Goal: Check status

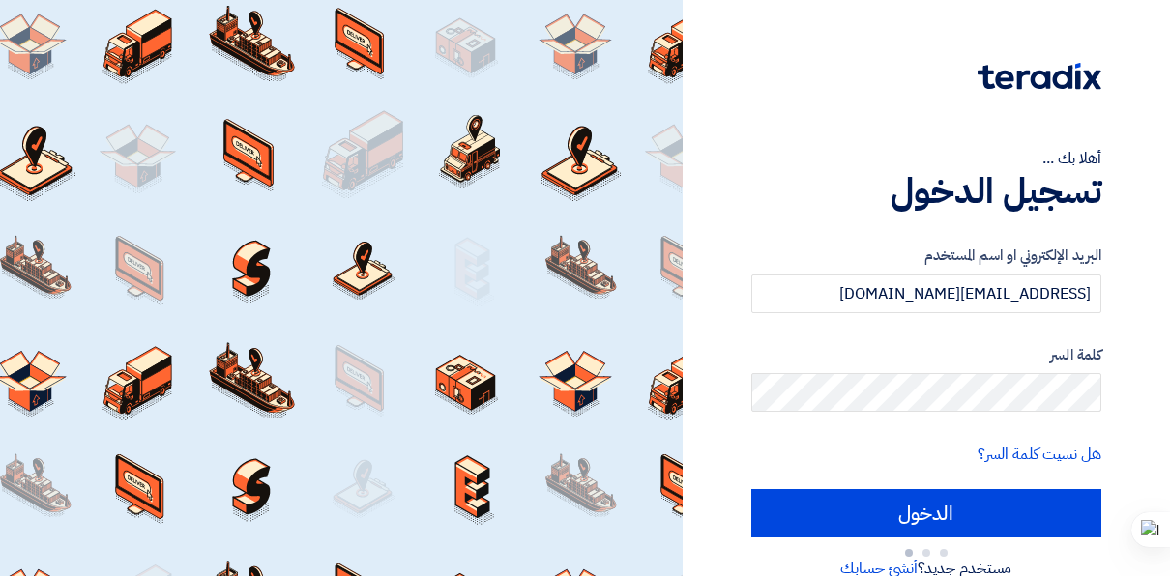
click at [956, 526] on input "الدخول" at bounding box center [926, 513] width 350 height 48
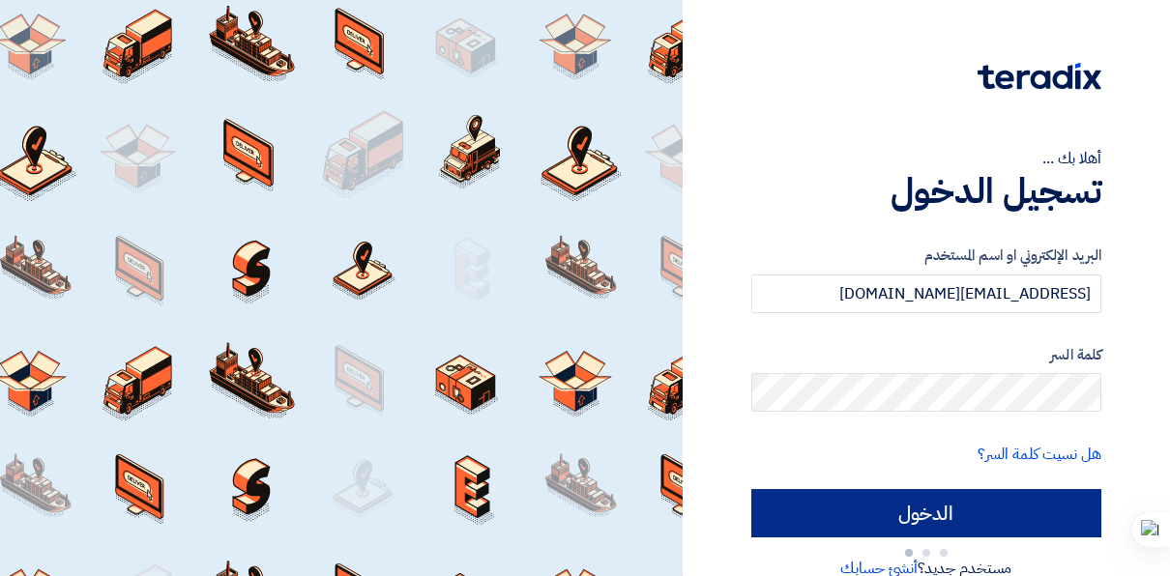
click at [950, 518] on input "الدخول" at bounding box center [926, 513] width 350 height 48
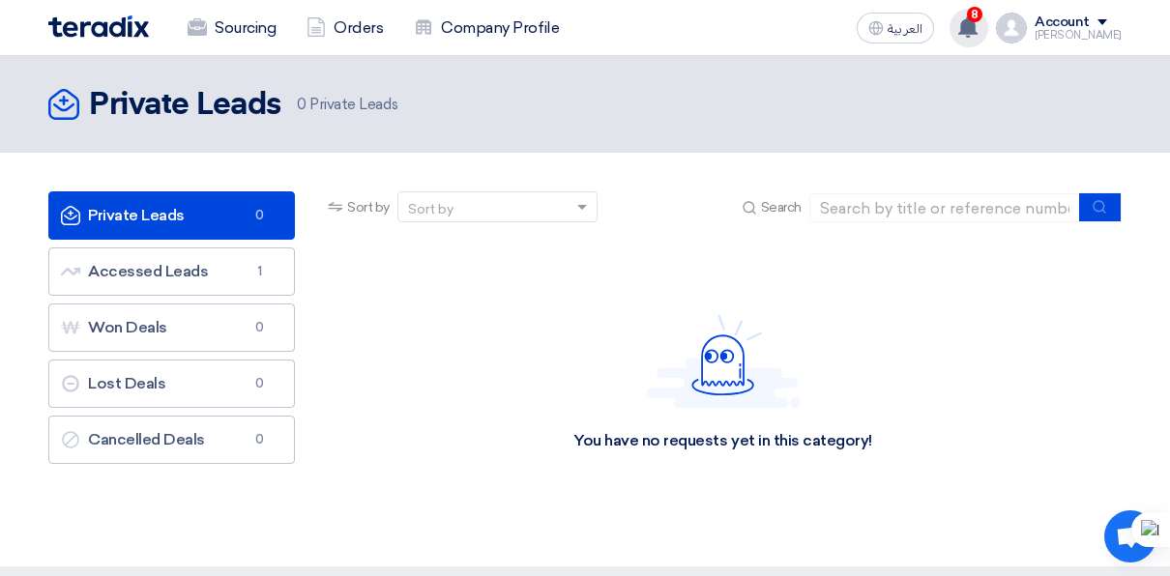
click at [977, 27] on use at bounding box center [967, 26] width 19 height 21
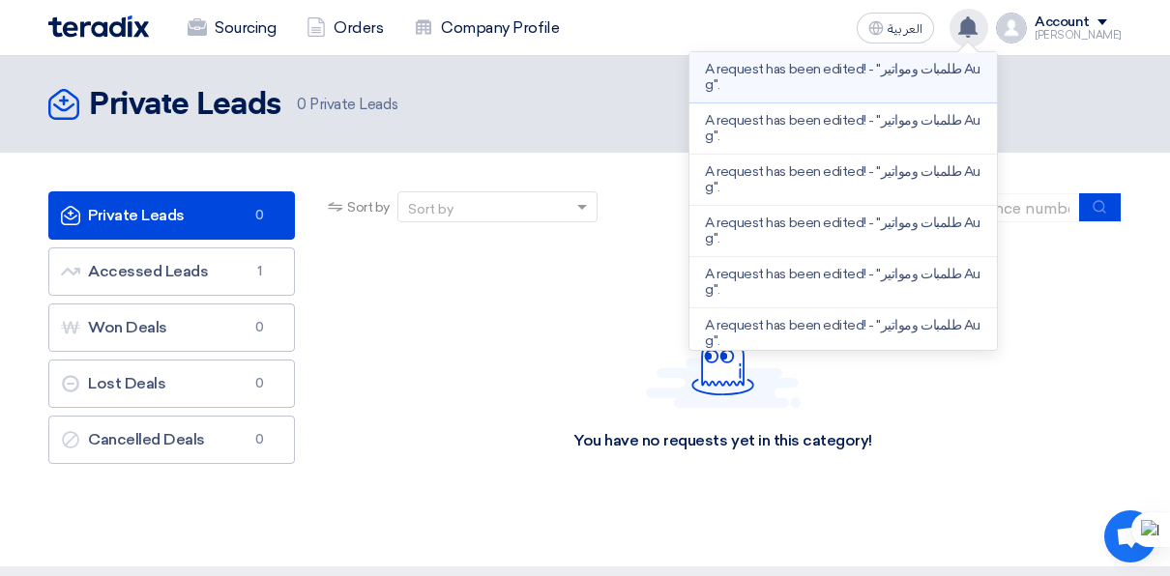
click at [928, 90] on p "A request has been edited! - "طلمبات ومواتير Aug"." at bounding box center [843, 77] width 277 height 31
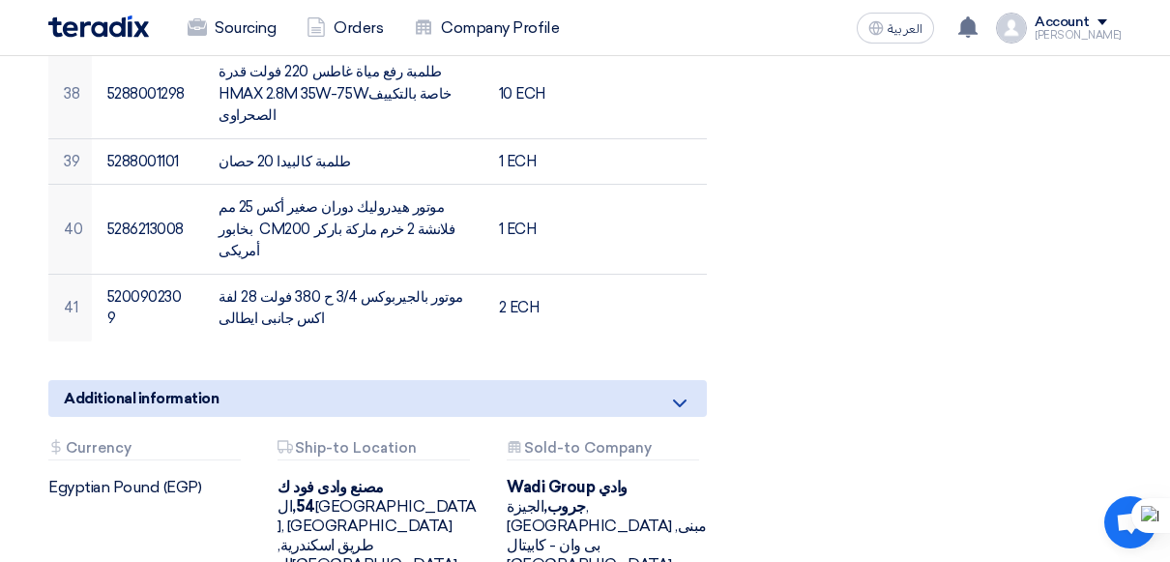
scroll to position [2769, 0]
